Goal: Task Accomplishment & Management: Use online tool/utility

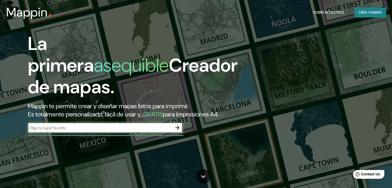
click at [71, 131] on input "text" at bounding box center [100, 128] width 144 height 6
type input "tlaxcala"
click at [179, 131] on icon "button" at bounding box center [177, 128] width 6 height 6
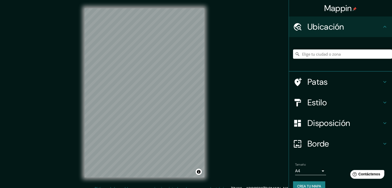
click at [345, 101] on h4 "Estilo" at bounding box center [345, 102] width 74 height 10
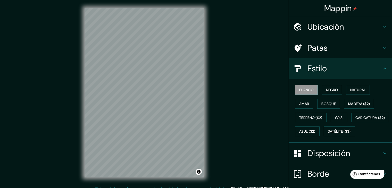
click at [353, 27] on h4 "Ubicación" at bounding box center [345, 27] width 74 height 10
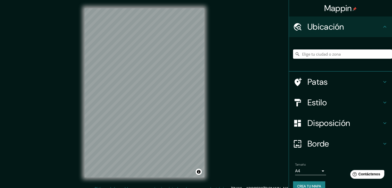
click at [335, 55] on input "Elige tu ciudad o zona" at bounding box center [342, 54] width 99 height 9
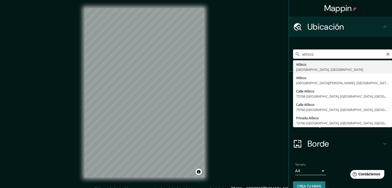
type input "Atlixco, [GEOGRAPHIC_DATA], [GEOGRAPHIC_DATA]"
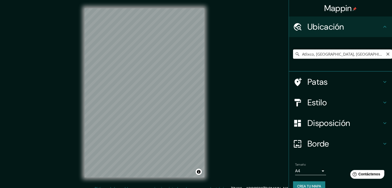
click at [331, 55] on input "Atlixco, [GEOGRAPHIC_DATA], [GEOGRAPHIC_DATA]" at bounding box center [342, 54] width 99 height 9
click at [381, 56] on input "Atlixco, [GEOGRAPHIC_DATA], [GEOGRAPHIC_DATA]" at bounding box center [342, 54] width 99 height 9
click at [386, 54] on icon "Claro" at bounding box center [388, 54] width 4 height 4
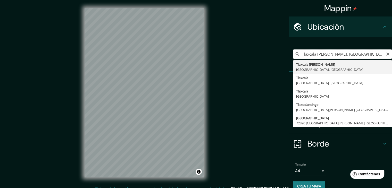
type input "Tlaxcala [PERSON_NAME], [GEOGRAPHIC_DATA], [GEOGRAPHIC_DATA]"
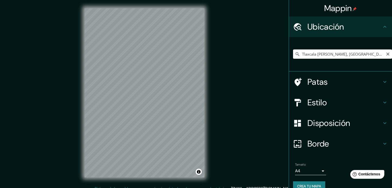
click at [387, 57] on input "Tlaxcala [PERSON_NAME], [GEOGRAPHIC_DATA], [GEOGRAPHIC_DATA]" at bounding box center [342, 54] width 99 height 9
click at [386, 56] on input "Tlaxcala [PERSON_NAME], [GEOGRAPHIC_DATA], [GEOGRAPHIC_DATA]" at bounding box center [342, 54] width 99 height 9
click at [386, 53] on icon "Claro" at bounding box center [388, 54] width 4 height 4
type input "Tlaxcala [PERSON_NAME], [GEOGRAPHIC_DATA], [GEOGRAPHIC_DATA]"
click at [340, 109] on div "Estilo" at bounding box center [340, 102] width 103 height 21
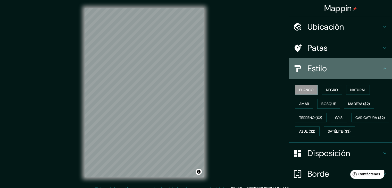
click at [382, 66] on icon at bounding box center [385, 69] width 6 height 6
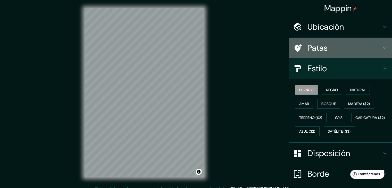
click at [331, 48] on h4 "Patas" at bounding box center [345, 48] width 74 height 10
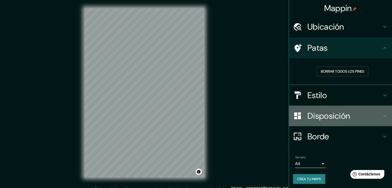
click at [351, 116] on h4 "Disposición" at bounding box center [345, 116] width 74 height 10
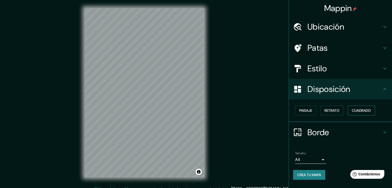
click at [365, 113] on font "Cuadrado" at bounding box center [361, 110] width 19 height 5
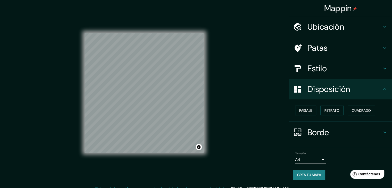
click at [317, 173] on font "Crea tu mapa" at bounding box center [309, 175] width 24 height 5
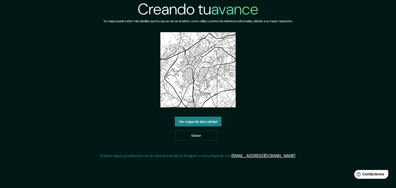
click at [242, 64] on div "Creando tu avance Su mapa puede incluir más detalles que los que se ven en el e…" at bounding box center [198, 81] width 196 height 163
